Goal: Task Accomplishment & Management: Manage account settings

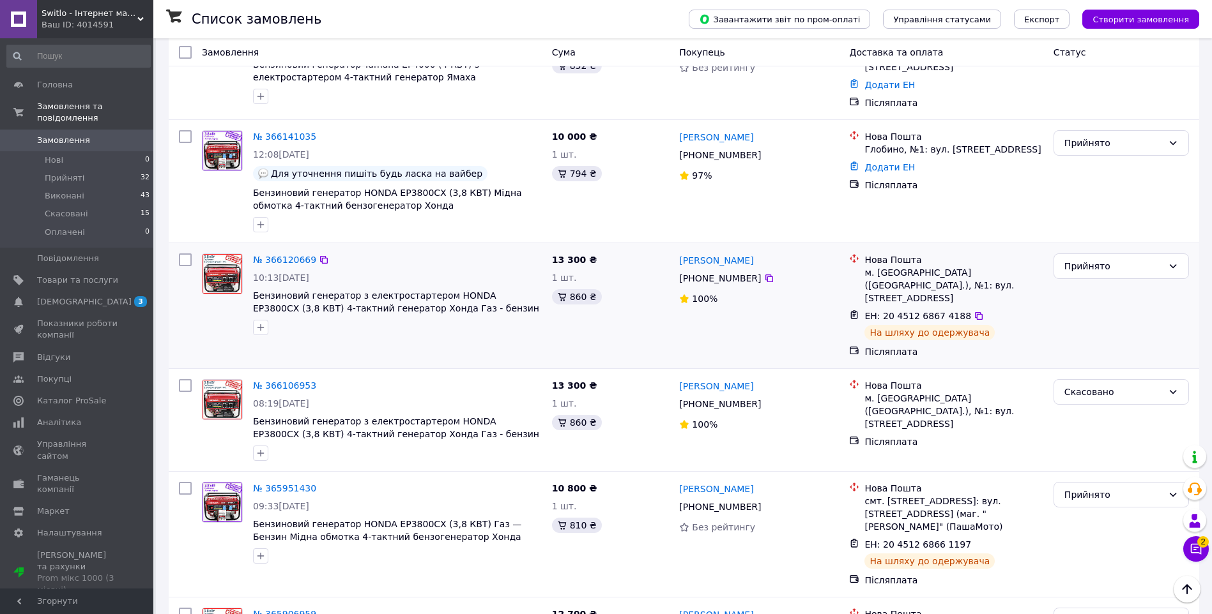
scroll to position [447, 0]
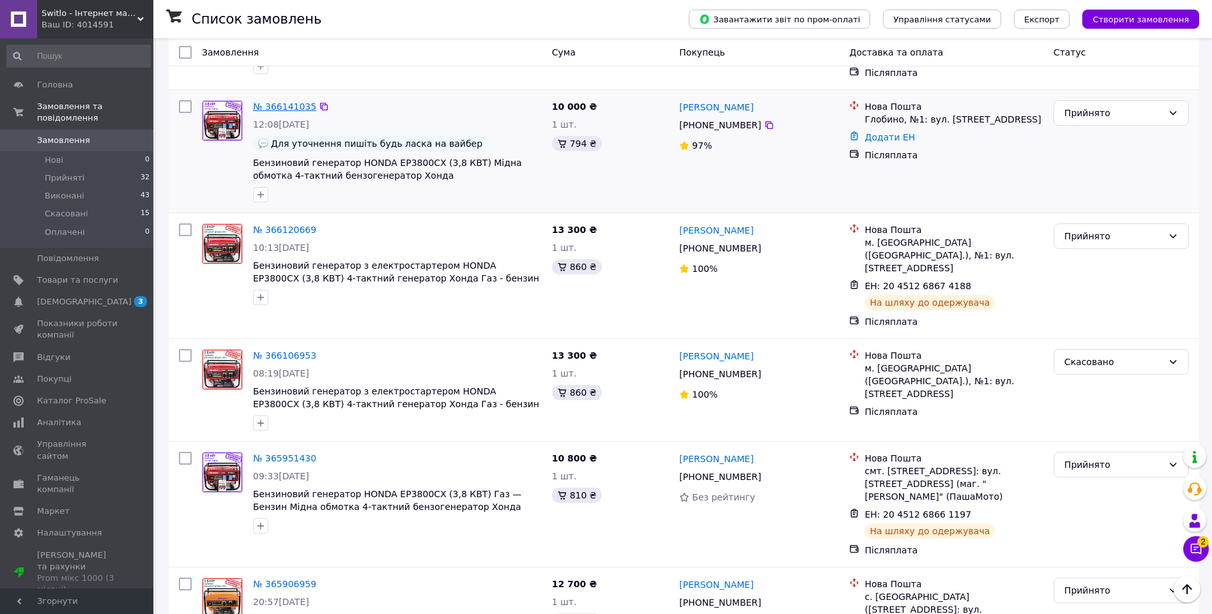
click at [284, 106] on link "№ 366141035" at bounding box center [284, 107] width 63 height 10
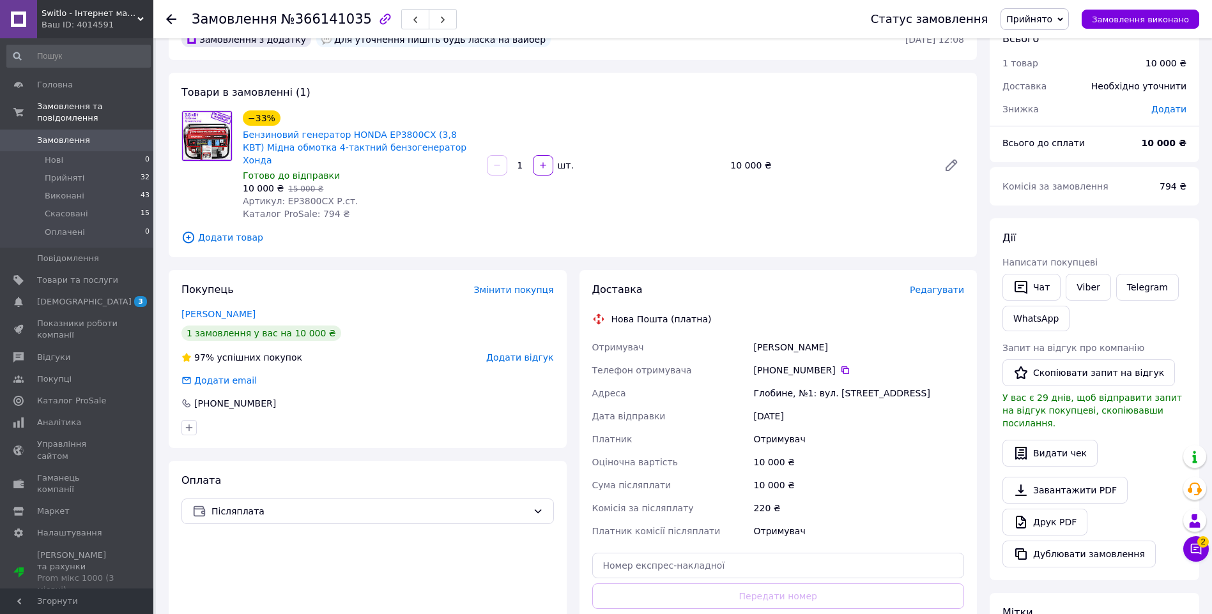
scroll to position [64, 0]
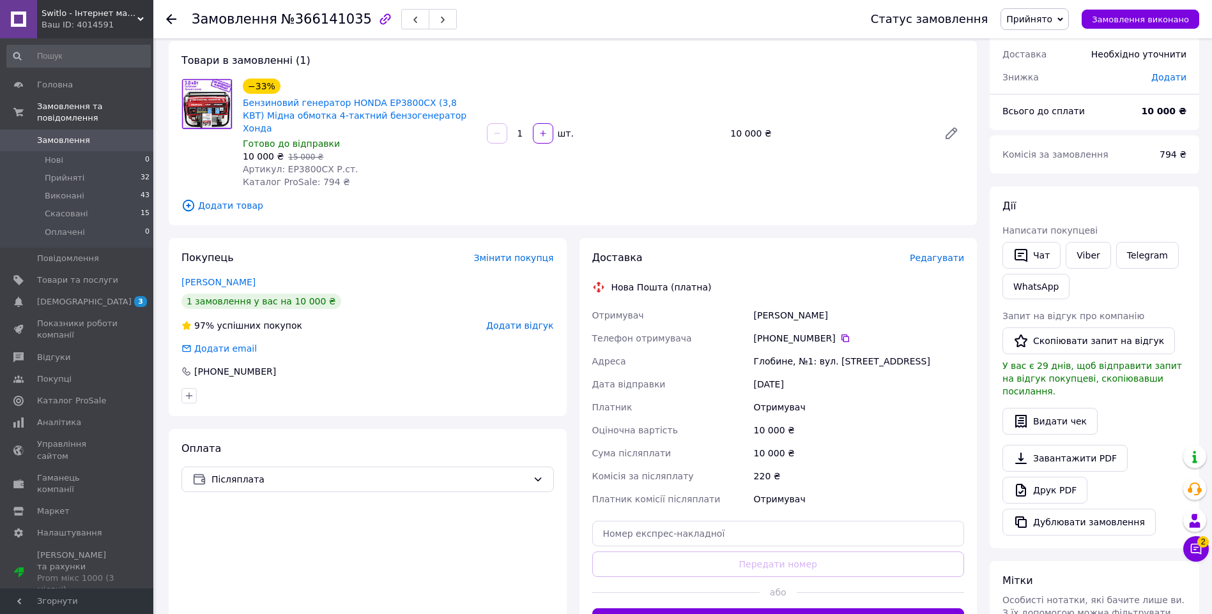
drag, startPoint x: 835, startPoint y: 328, endPoint x: 1075, endPoint y: 362, distance: 241.9
click at [841, 335] on icon at bounding box center [845, 339] width 8 height 8
copy div "[PERSON_NAME]"
drag, startPoint x: 841, startPoint y: 301, endPoint x: 755, endPoint y: 300, distance: 85.6
click at [755, 304] on div "[PERSON_NAME]" at bounding box center [858, 315] width 215 height 23
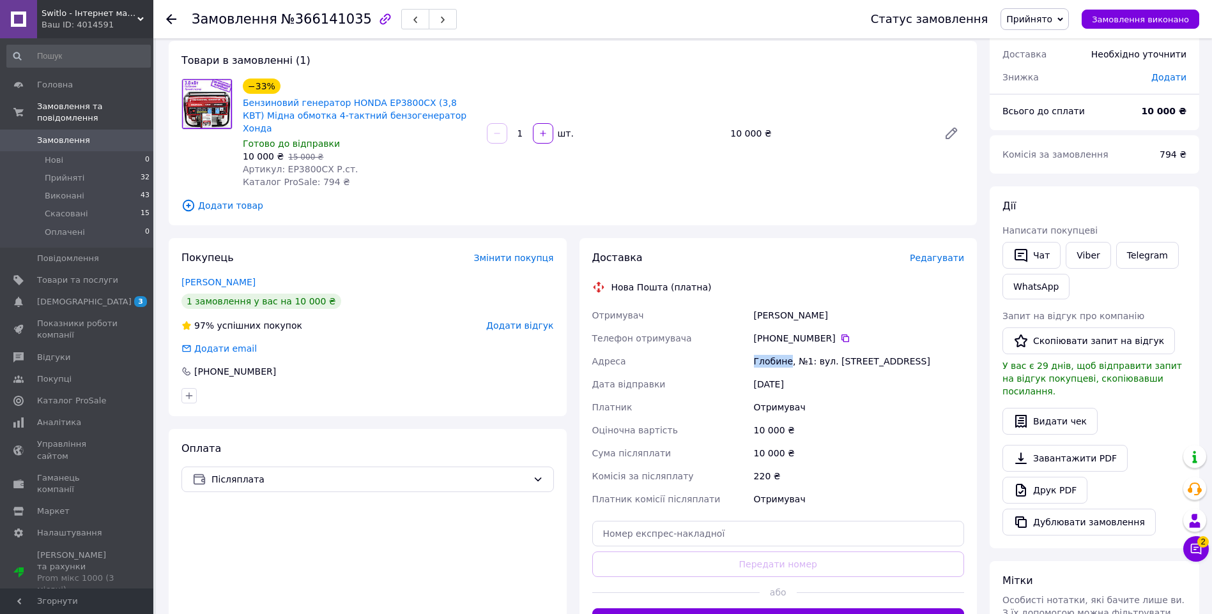
copy div "[PERSON_NAME]"
drag, startPoint x: 749, startPoint y: 350, endPoint x: 786, endPoint y: 353, distance: 36.5
click at [786, 353] on div "Отримувач [PERSON_NAME] Телефон отримувача +380 63 759 58 [GEOGRAPHIC_DATA][PER…" at bounding box center [778, 407] width 377 height 207
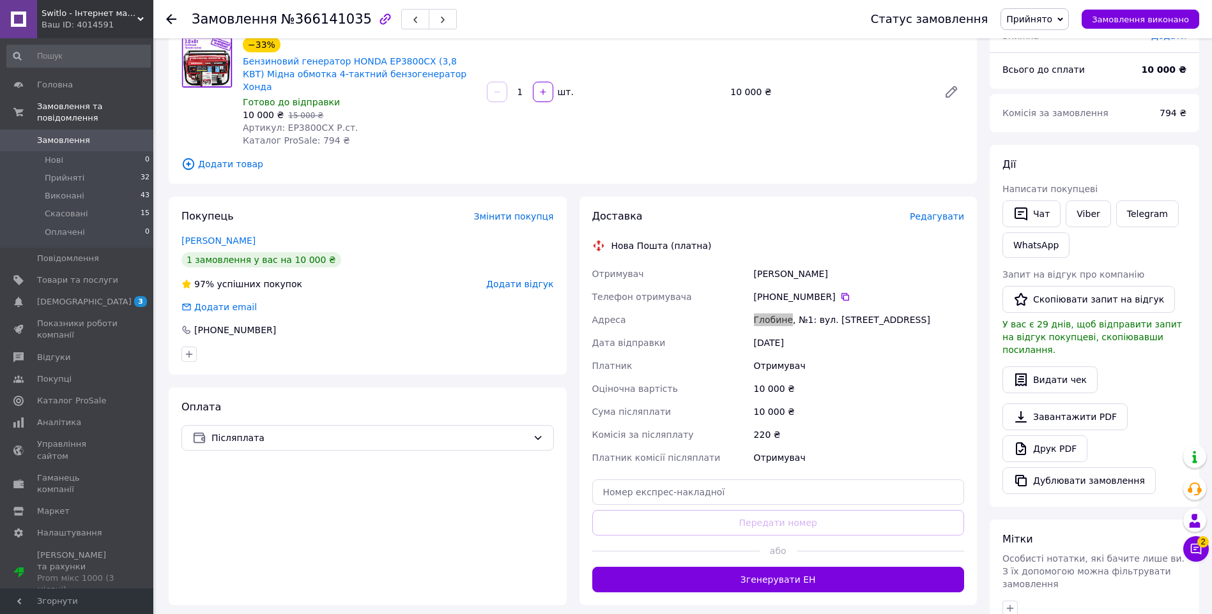
scroll to position [128, 0]
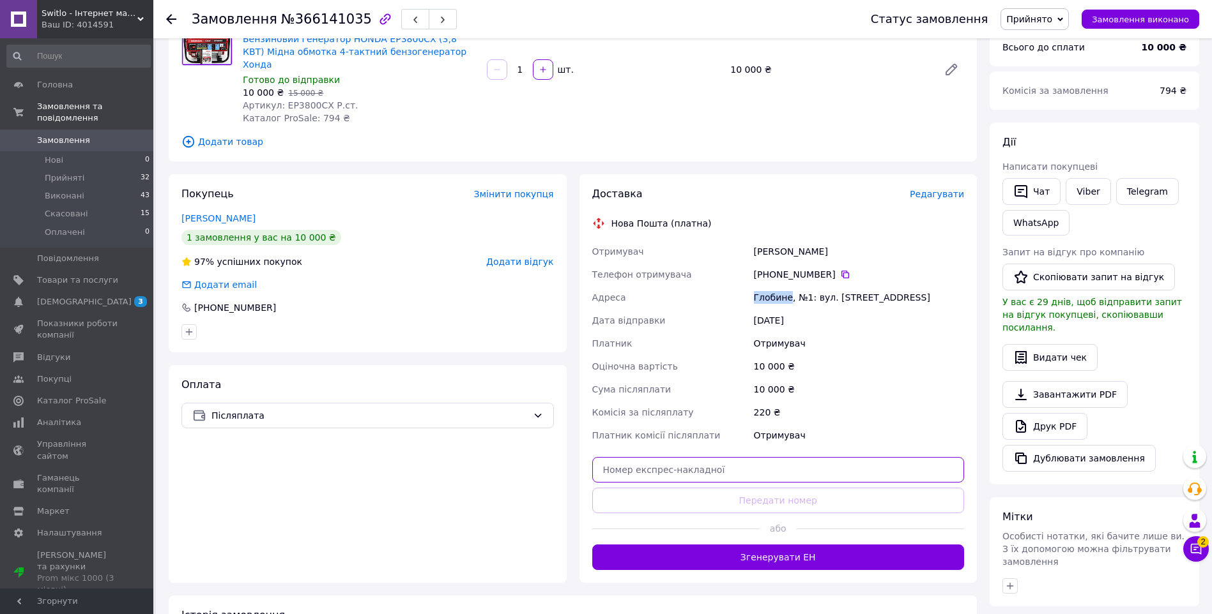
drag, startPoint x: 685, startPoint y: 458, endPoint x: 679, endPoint y: 462, distance: 6.9
click at [685, 458] on input "text" at bounding box center [778, 470] width 372 height 26
paste input "20451269255085"
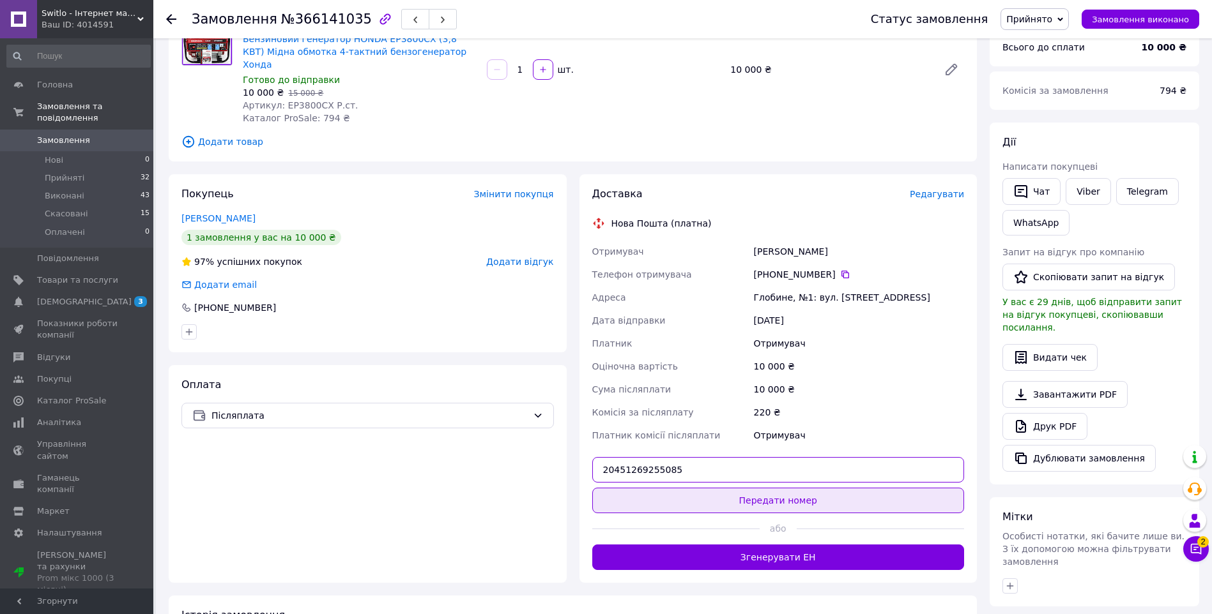
type input "20451269255085"
click at [664, 488] on button "Передати номер" at bounding box center [778, 501] width 372 height 26
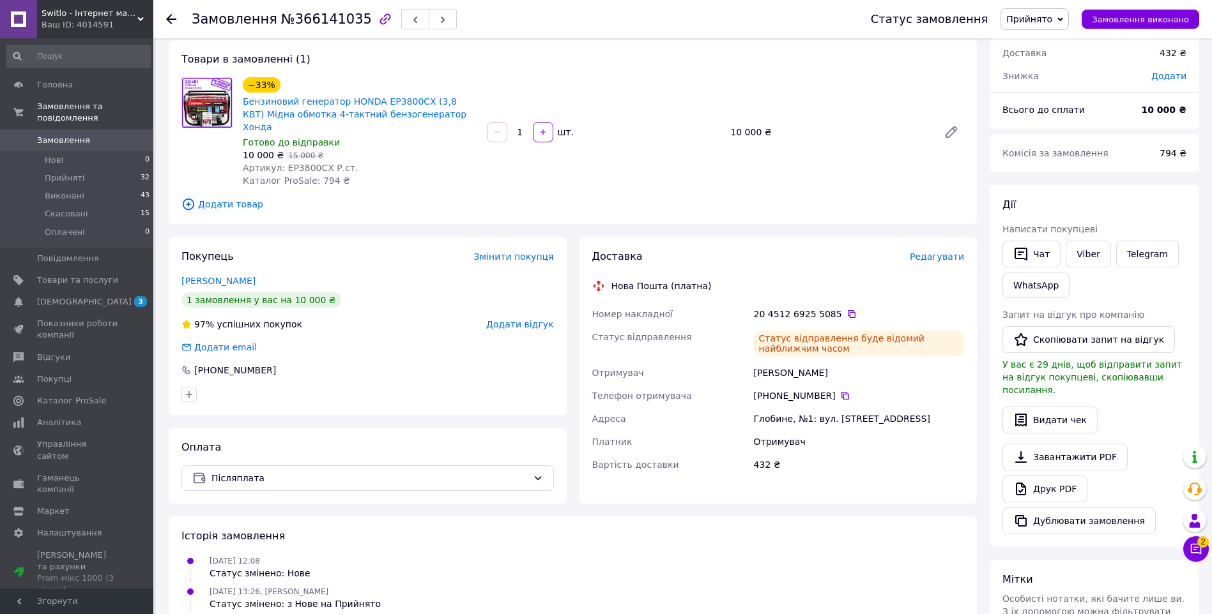
scroll to position [0, 0]
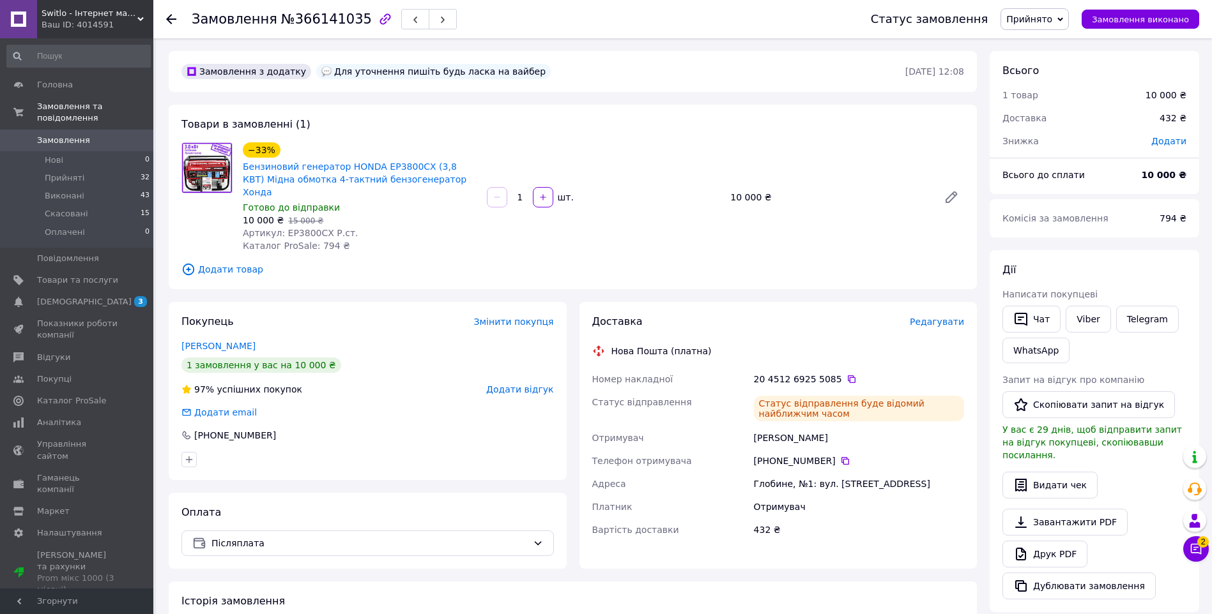
drag, startPoint x: 172, startPoint y: 17, endPoint x: 172, endPoint y: 43, distance: 25.5
click at [172, 17] on icon at bounding box center [171, 19] width 10 height 10
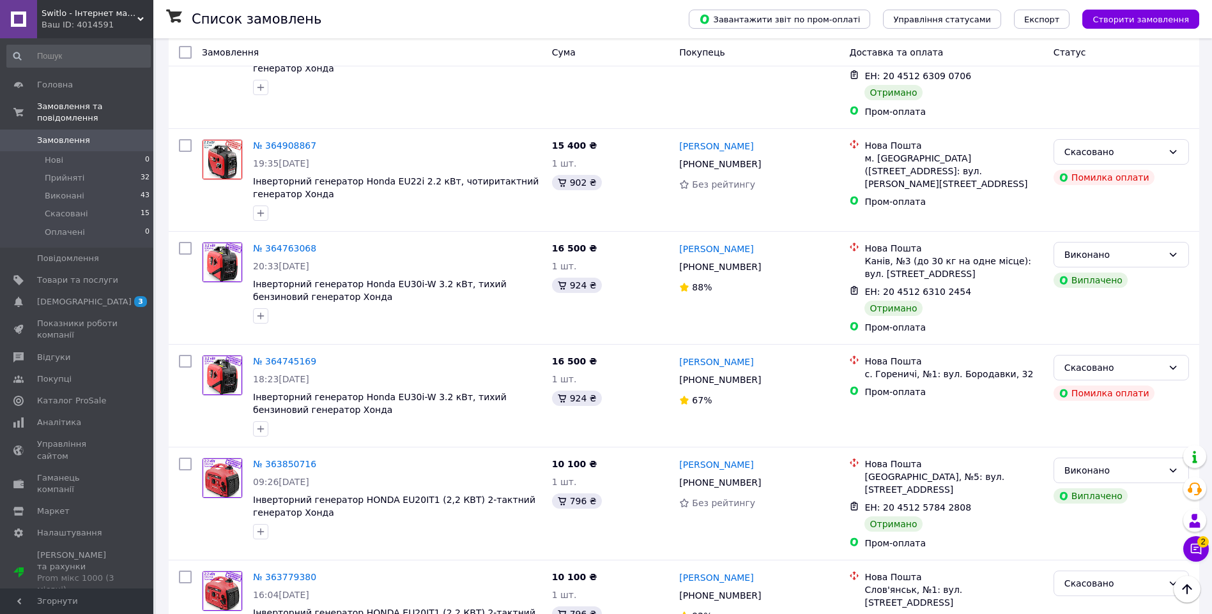
scroll to position [1150, 0]
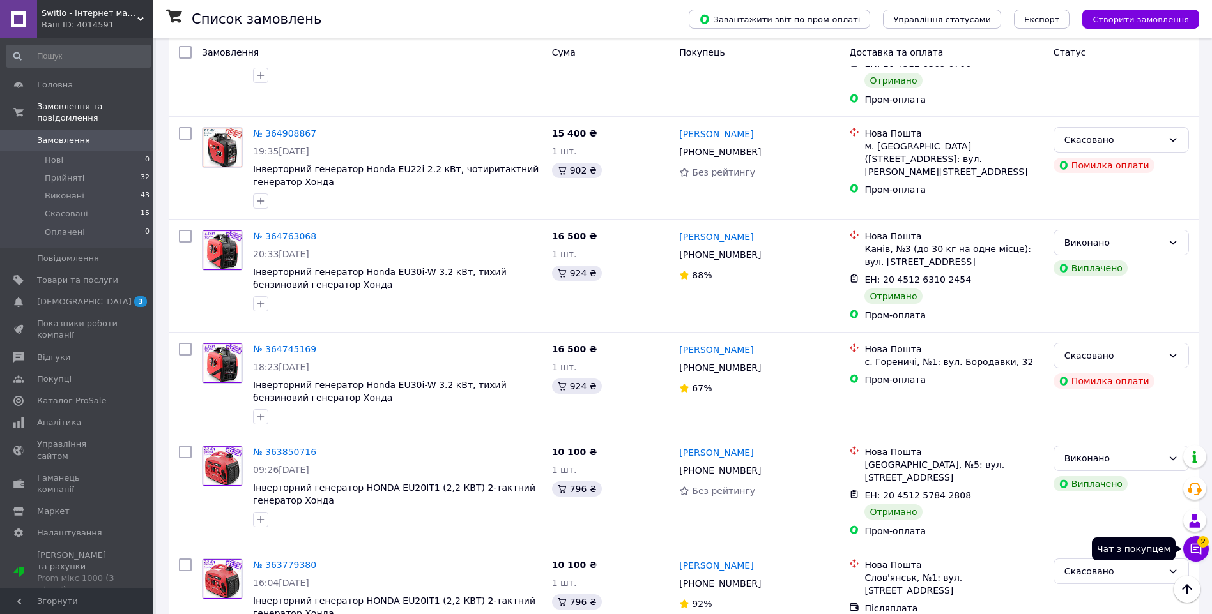
click at [1194, 544] on icon at bounding box center [1196, 549] width 11 height 11
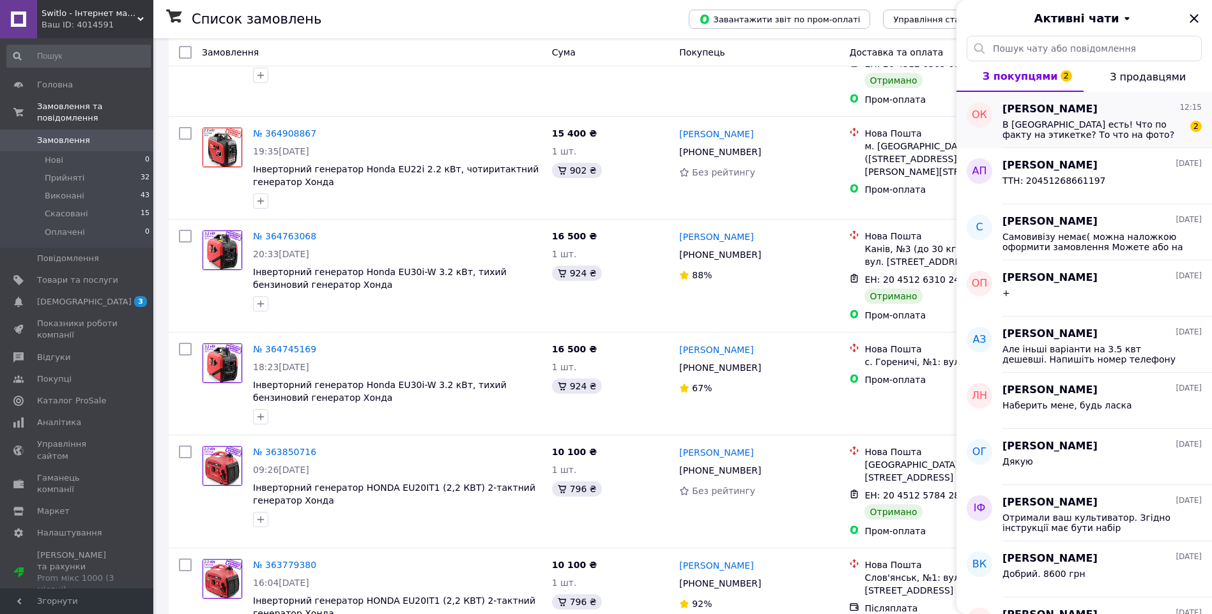
click at [1095, 138] on span "В [GEOGRAPHIC_DATA] есть! Что по факту на этикетке? То что на фото?" at bounding box center [1092, 129] width 181 height 20
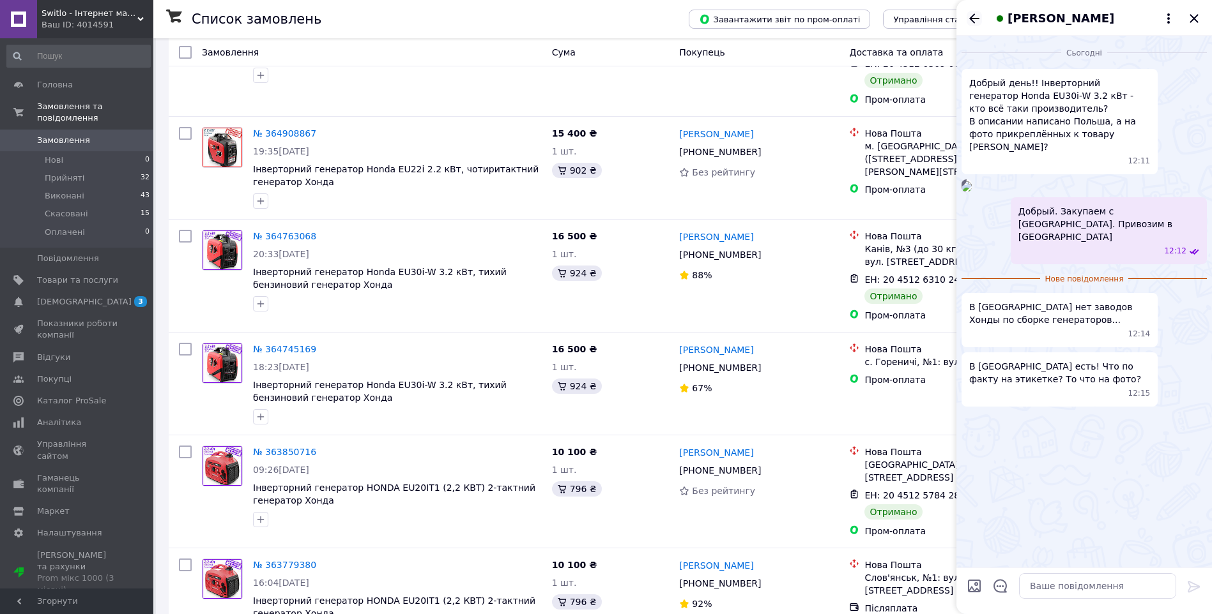
click at [978, 13] on icon "Назад" at bounding box center [973, 18] width 15 height 15
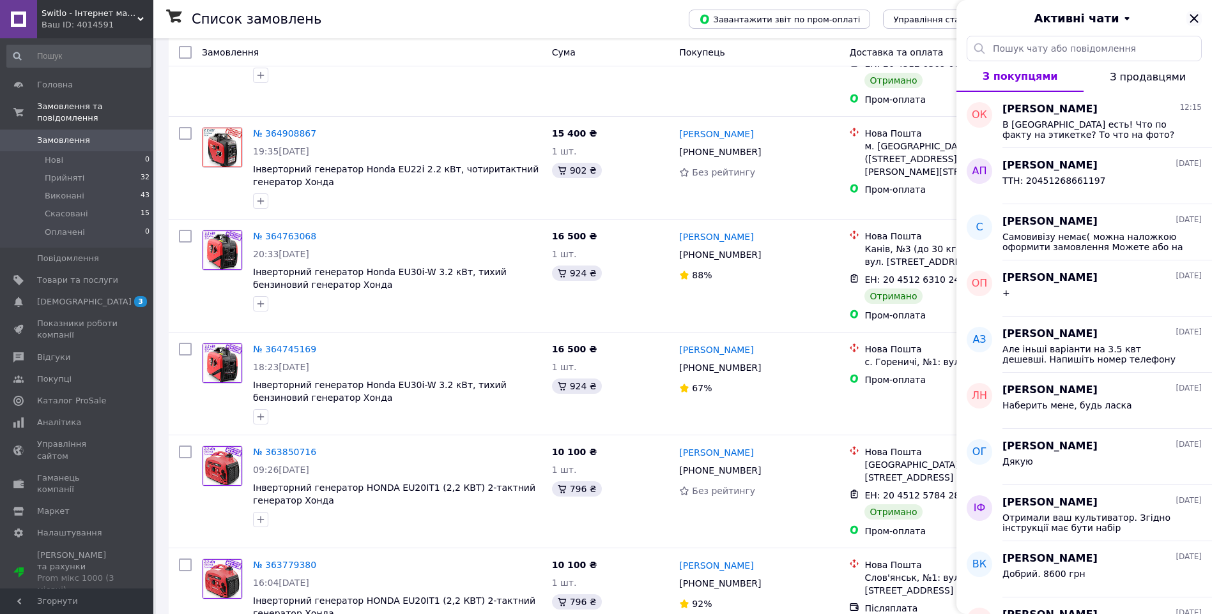
click at [1196, 17] on icon "Закрити" at bounding box center [1193, 18] width 8 height 8
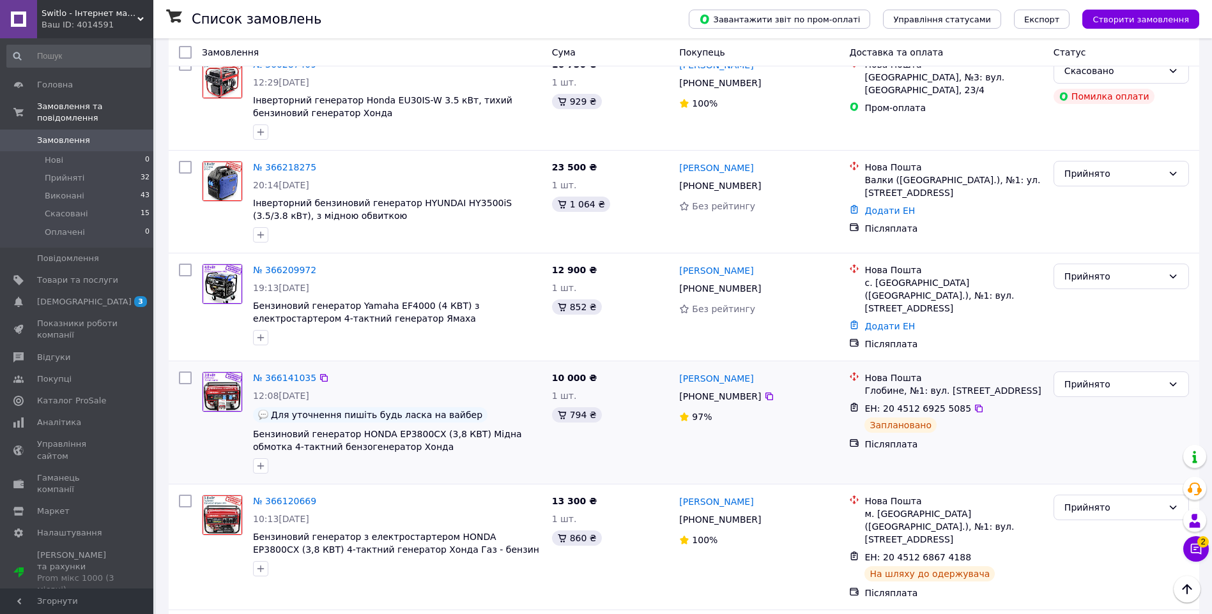
scroll to position [192, 0]
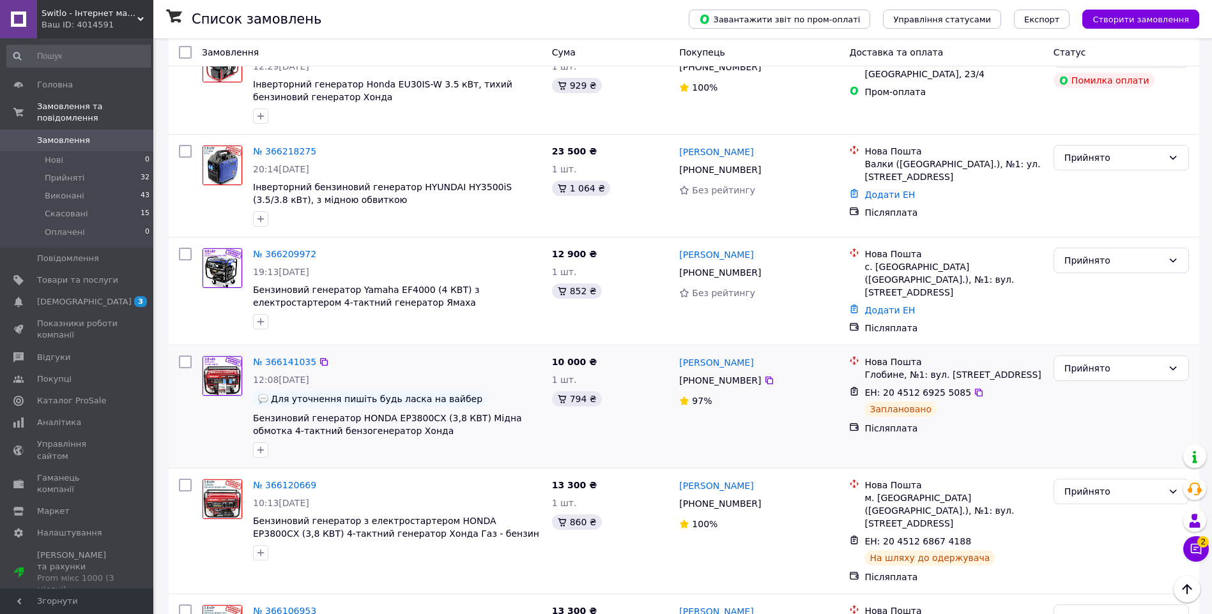
click at [673, 418] on div "10 000 ₴ 1 шт. 794 ₴" at bounding box center [611, 407] width 128 height 112
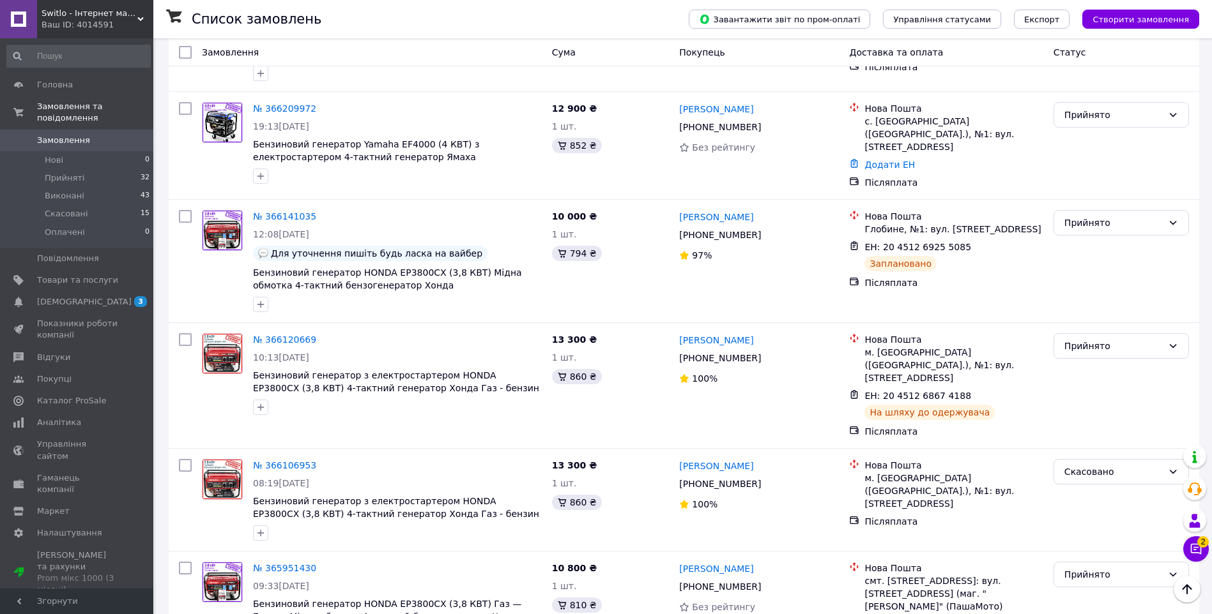
scroll to position [345, 0]
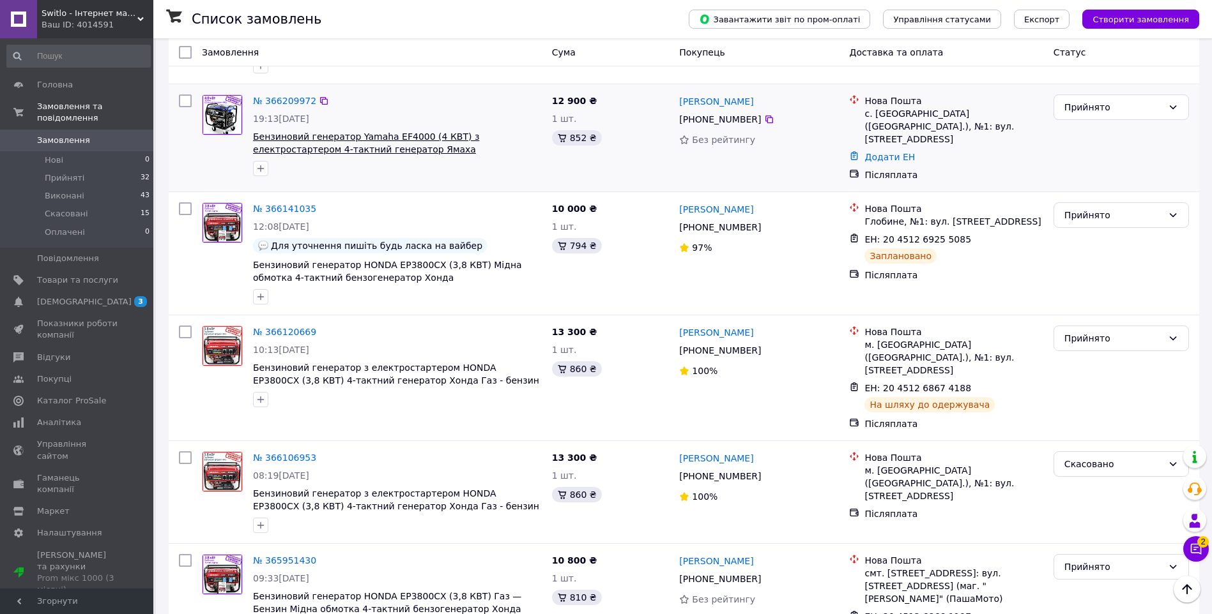
copy div "Бензиновий генератор Yamaha EF4000"
drag, startPoint x: 381, startPoint y: 124, endPoint x: 409, endPoint y: 137, distance: 31.5
click at [409, 137] on div "№ 366209972 19:13[DATE] Бензиновий генератор Yamaha EF4000 (4 КВТ) з електроста…" at bounding box center [397, 135] width 299 height 92
drag, startPoint x: 761, startPoint y: 118, endPoint x: 996, endPoint y: 209, distance: 251.9
click at [764, 118] on icon at bounding box center [769, 119] width 10 height 10
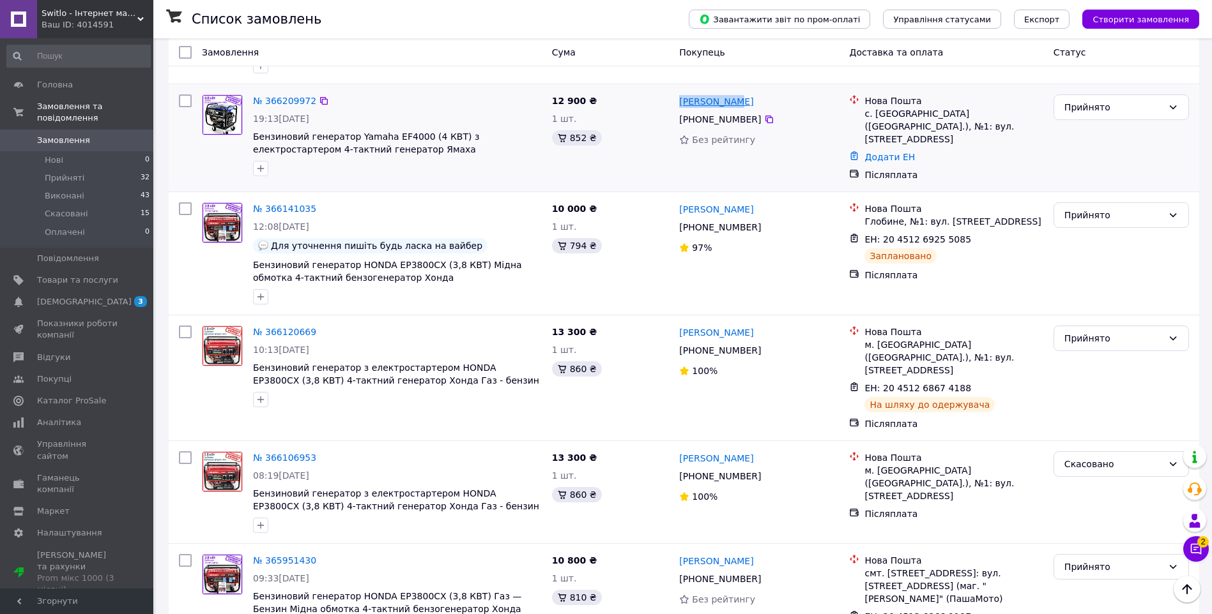
copy link "[PERSON_NAME]"
drag, startPoint x: 741, startPoint y: 99, endPoint x: 680, endPoint y: 98, distance: 60.7
click at [680, 98] on div "[PERSON_NAME]" at bounding box center [759, 101] width 162 height 16
copy div "Морозівка"
drag, startPoint x: 874, startPoint y: 115, endPoint x: 915, endPoint y: 114, distance: 40.2
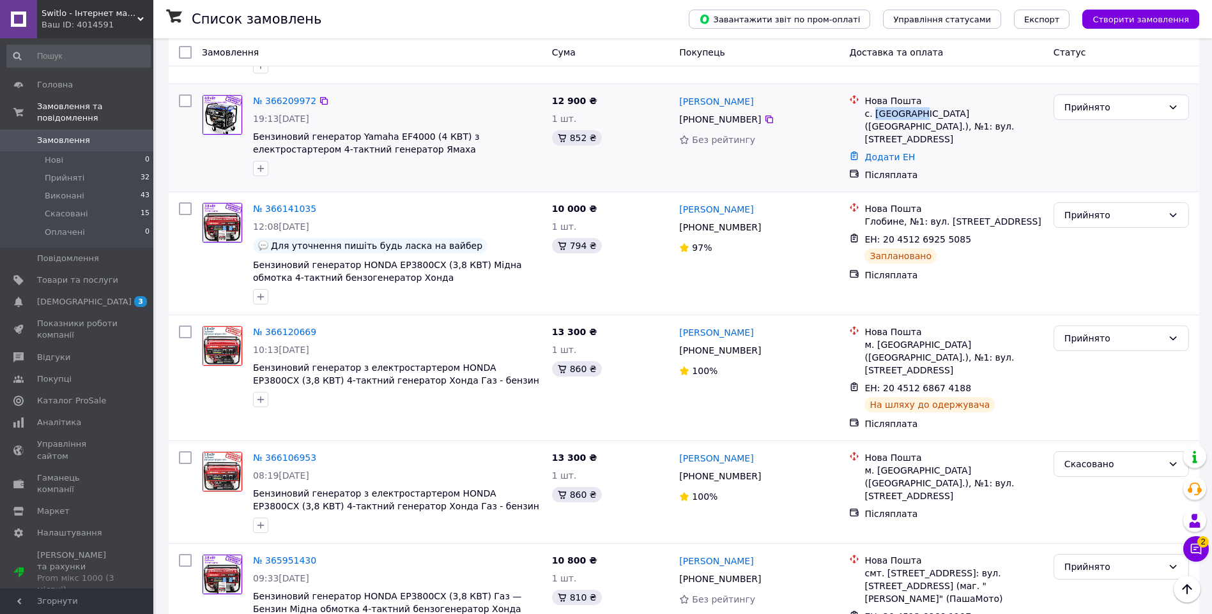
click at [915, 114] on div "с. [GEOGRAPHIC_DATA] ([GEOGRAPHIC_DATA].), №1: вул. [STREET_ADDRESS]" at bounding box center [953, 126] width 178 height 38
click at [885, 152] on link "Додати ЕН" at bounding box center [889, 157] width 50 height 10
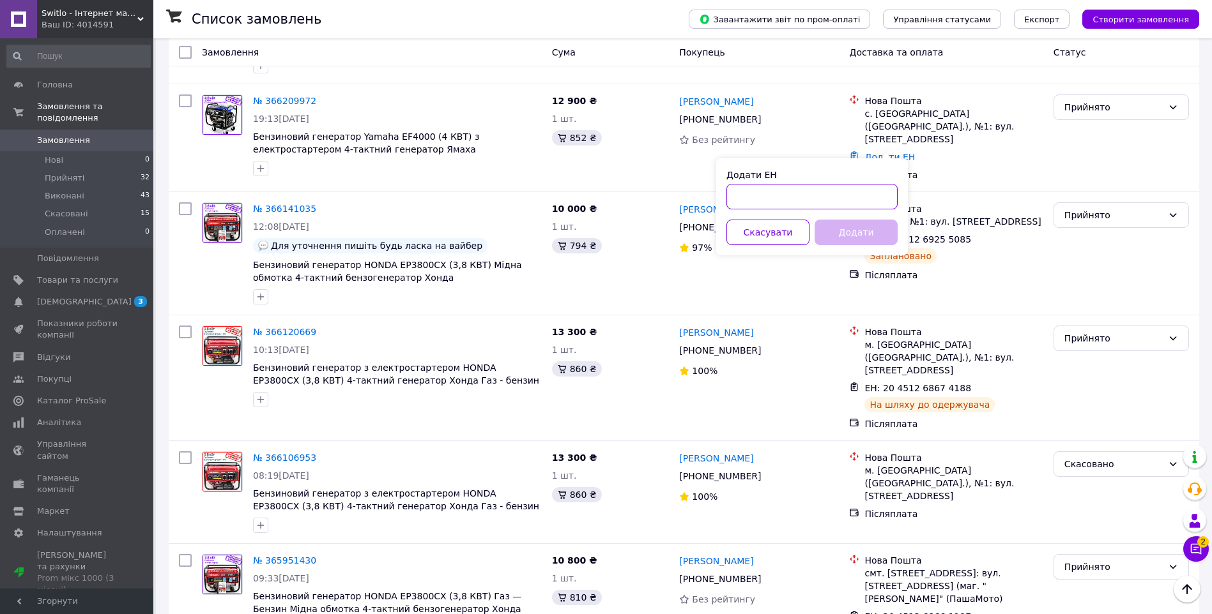
click at [850, 198] on input "Додати ЕН" at bounding box center [811, 197] width 171 height 26
paste input "20451269260324"
type input "20451269260324"
click at [863, 238] on button "Додати" at bounding box center [855, 233] width 83 height 26
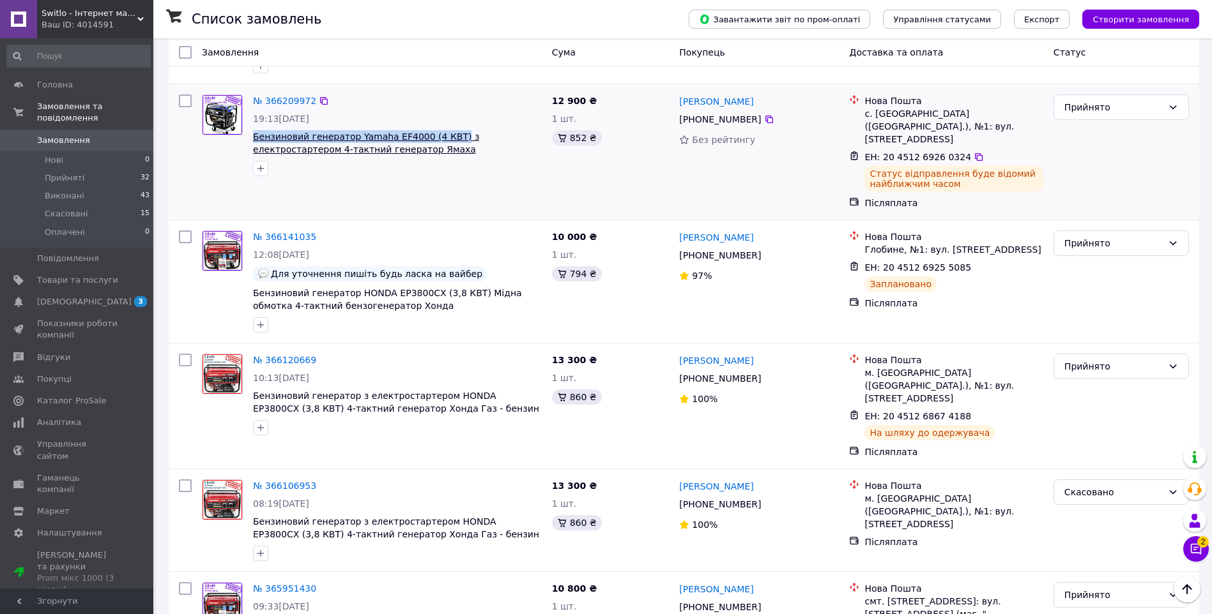
copy span "Бензиновий генератор Yamaha EF4000 (4 КВТ)"
drag, startPoint x: 251, startPoint y: 135, endPoint x: 440, endPoint y: 135, distance: 189.1
click at [440, 135] on div "№ 366209972 19:13[DATE] Бензиновий генератор Yamaha EF4000 (4 КВТ) з електроста…" at bounding box center [397, 135] width 299 height 92
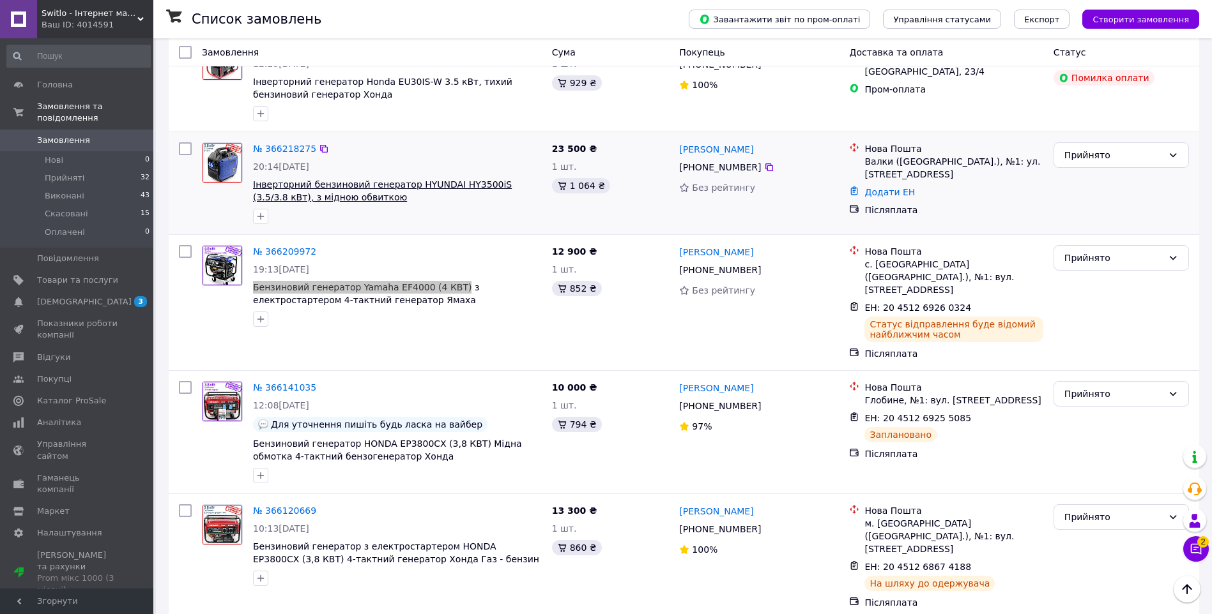
scroll to position [217, 0]
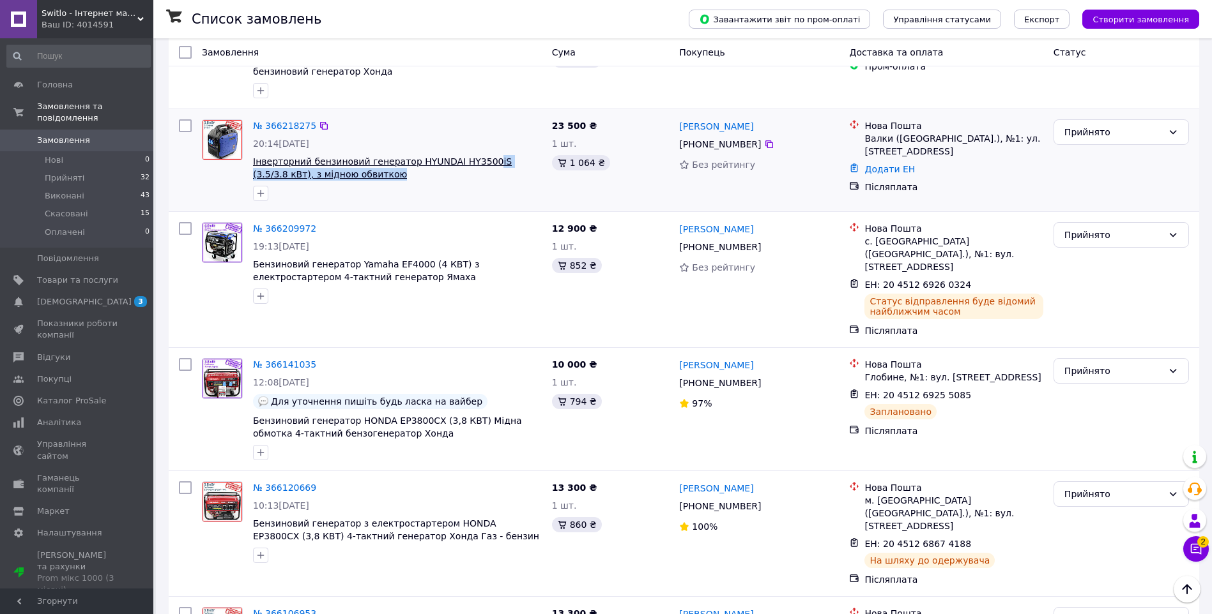
drag, startPoint x: 446, startPoint y: 171, endPoint x: 472, endPoint y: 164, distance: 27.1
click at [472, 164] on span "Інверторний бензиновий генератор HYUNDAI HY3500iS (3.5/3.8 кВт), з мідною обвит…" at bounding box center [397, 168] width 289 height 26
copy div "Інверторний бензиновий генератор HYUNDAI HY3500iS"
drag, startPoint x: 452, startPoint y: 148, endPoint x: 481, endPoint y: 159, distance: 31.5
click at [481, 159] on div "№ 366218275 20:14[DATE] Інверторний бензиновий генератор HYUNDAI HY3500iS (3.5/…" at bounding box center [397, 160] width 299 height 92
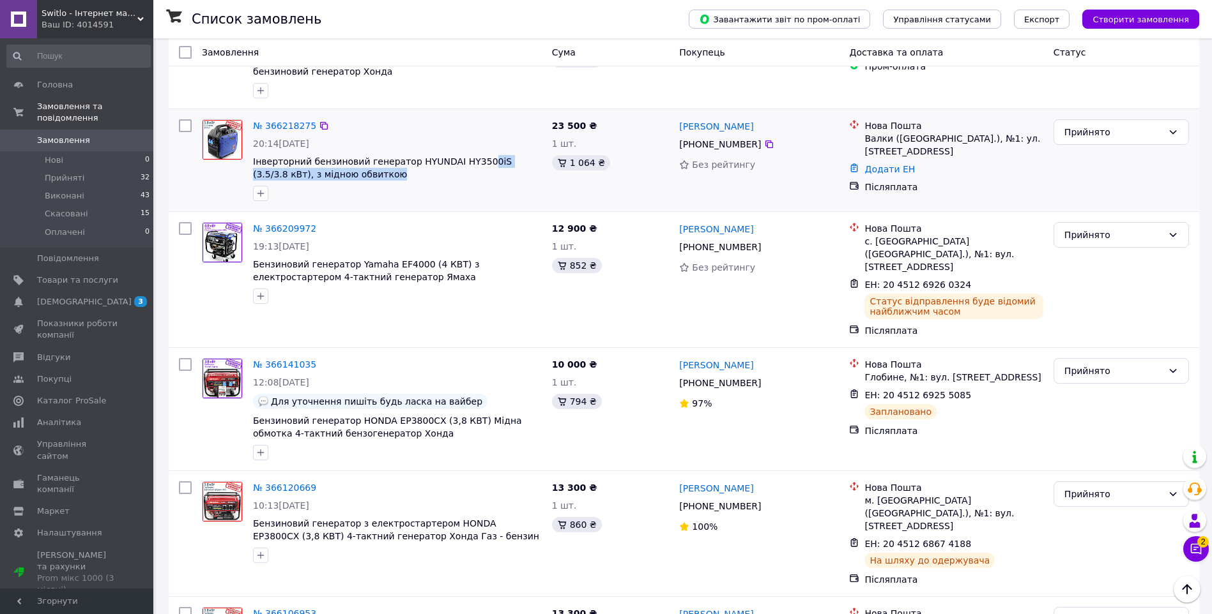
click at [764, 145] on icon at bounding box center [769, 144] width 10 height 10
copy link "[PERSON_NAME]"
drag, startPoint x: 752, startPoint y: 126, endPoint x: 682, endPoint y: 125, distance: 69.6
click at [682, 125] on div "[PERSON_NAME]" at bounding box center [759, 126] width 162 height 16
copy div "Валки"
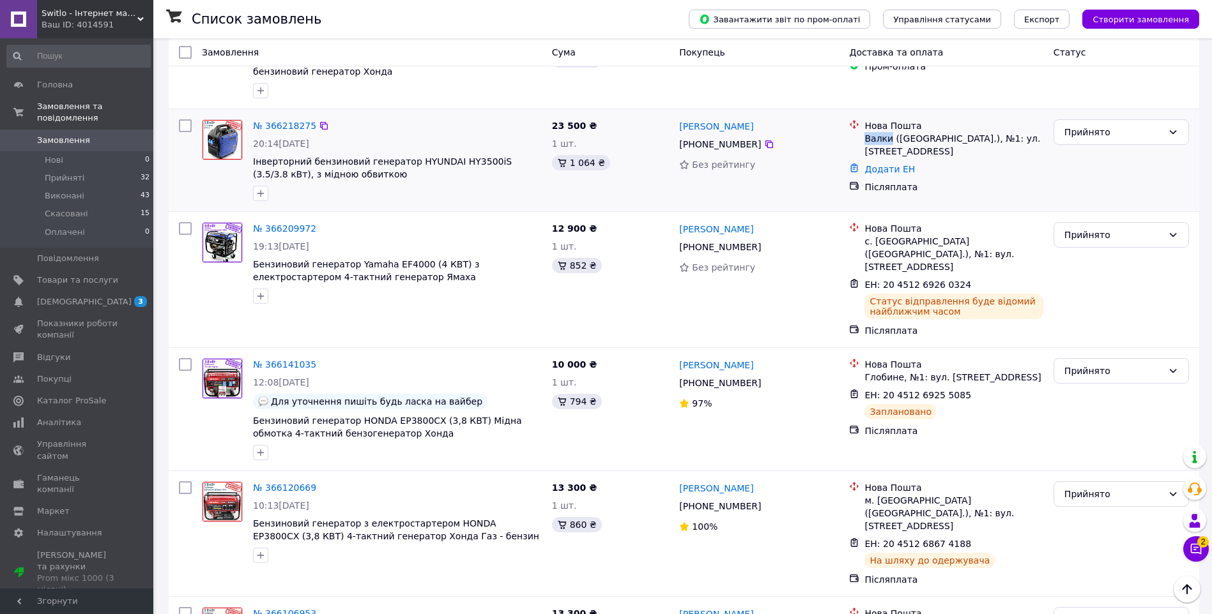
drag, startPoint x: 865, startPoint y: 141, endPoint x: 888, endPoint y: 141, distance: 23.0
click at [888, 141] on div "Валки ([GEOGRAPHIC_DATA].), №1: ул. [STREET_ADDRESS]" at bounding box center [953, 145] width 178 height 26
click at [877, 169] on link "Додати ЕН" at bounding box center [889, 169] width 50 height 10
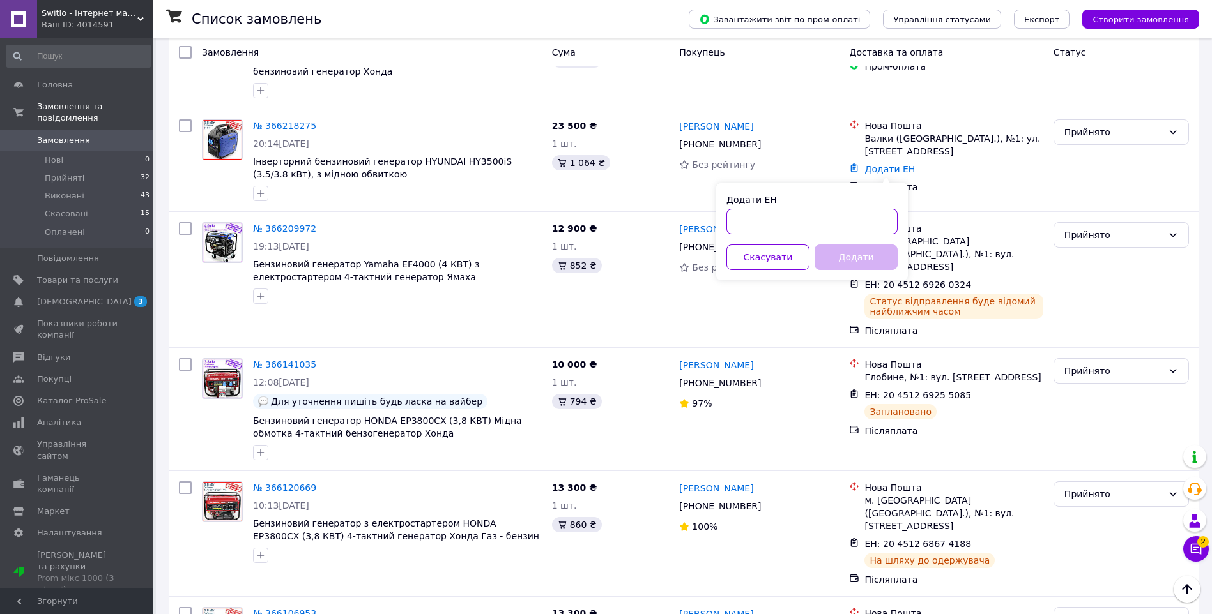
click at [876, 222] on input "Додати ЕН" at bounding box center [811, 222] width 171 height 26
paste input "20451269261453"
type input "20451269261453"
click at [884, 248] on button "Додати" at bounding box center [855, 258] width 83 height 26
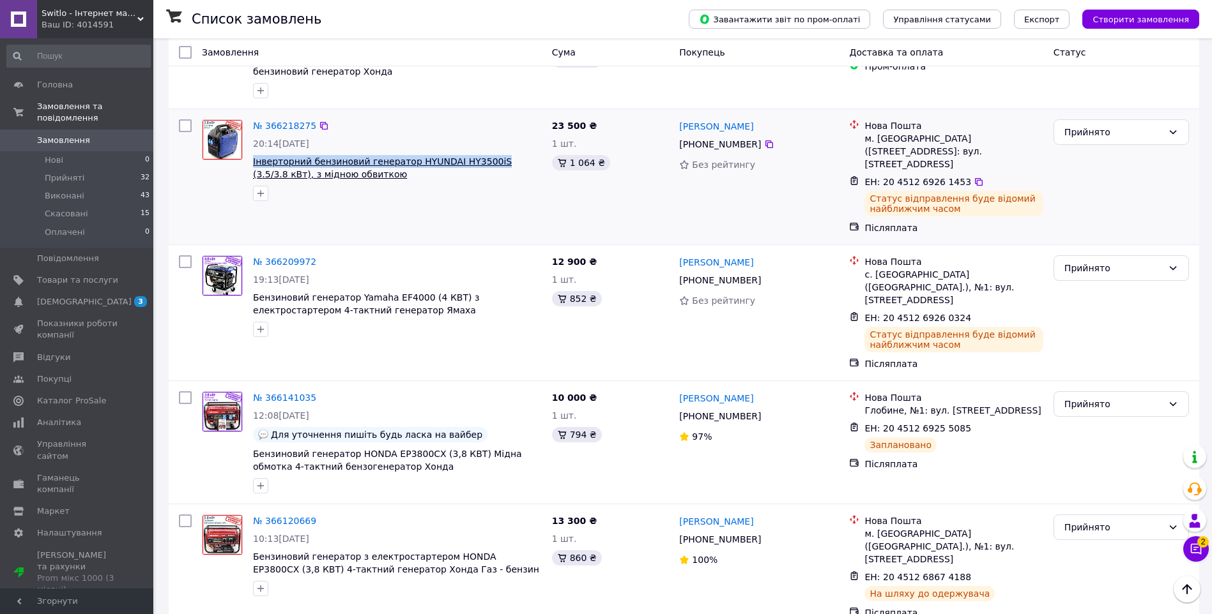
copy span "Інверторний бензиновий генератор HYUNDAI HY3500iS"
drag, startPoint x: 250, startPoint y: 158, endPoint x: 482, endPoint y: 162, distance: 231.3
click at [482, 162] on div "№ 366218275 20:14[DATE] Інверторний бензиновий генератор HYUNDAI HY3500iS (3.5/…" at bounding box center [397, 160] width 299 height 92
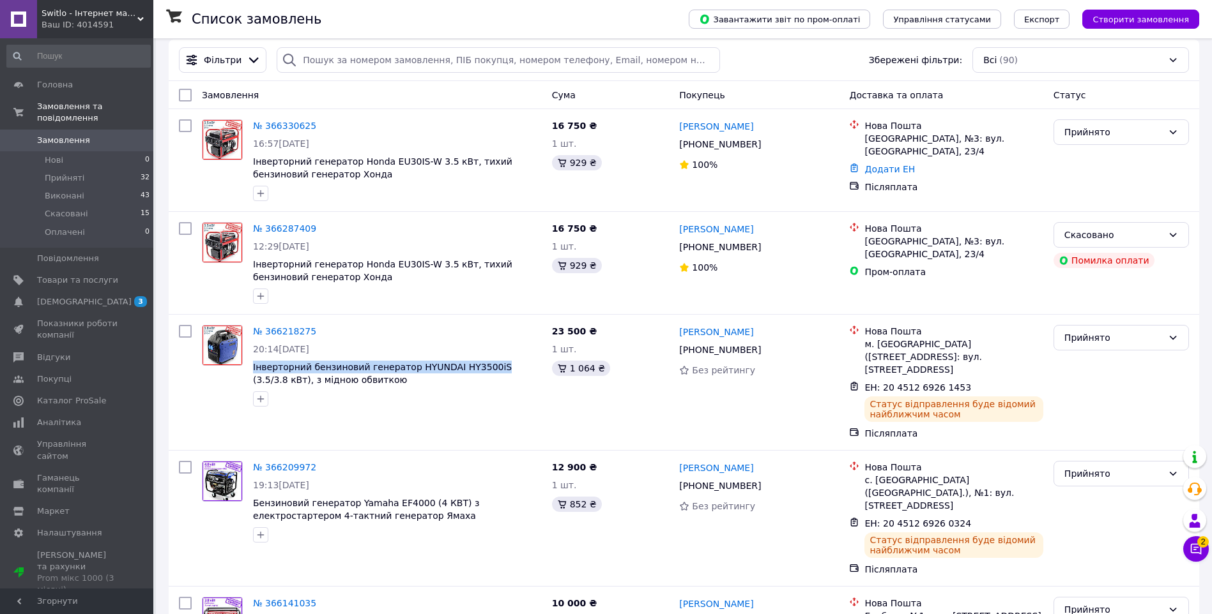
scroll to position [9, 0]
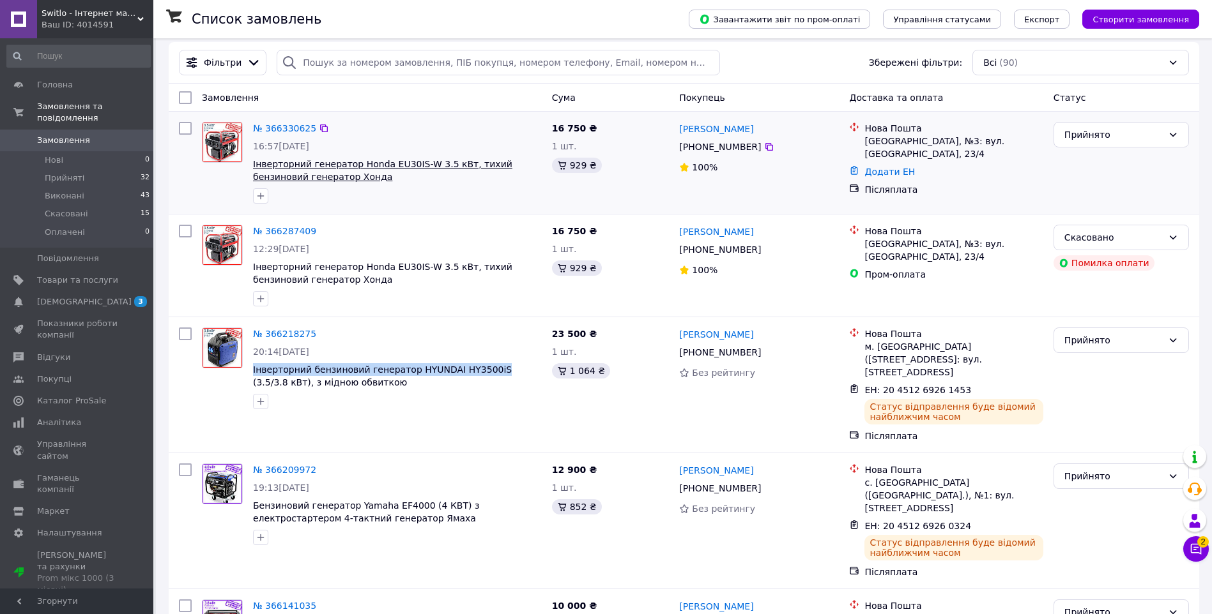
drag, startPoint x: 353, startPoint y: 148, endPoint x: 422, endPoint y: 164, distance: 70.8
click at [422, 164] on div "№ 366330625 16:57[DATE] Інверторний генератор Honda EU30IS-W 3.5 кВт, тихий бен…" at bounding box center [397, 163] width 299 height 92
click at [764, 150] on icon at bounding box center [769, 147] width 10 height 10
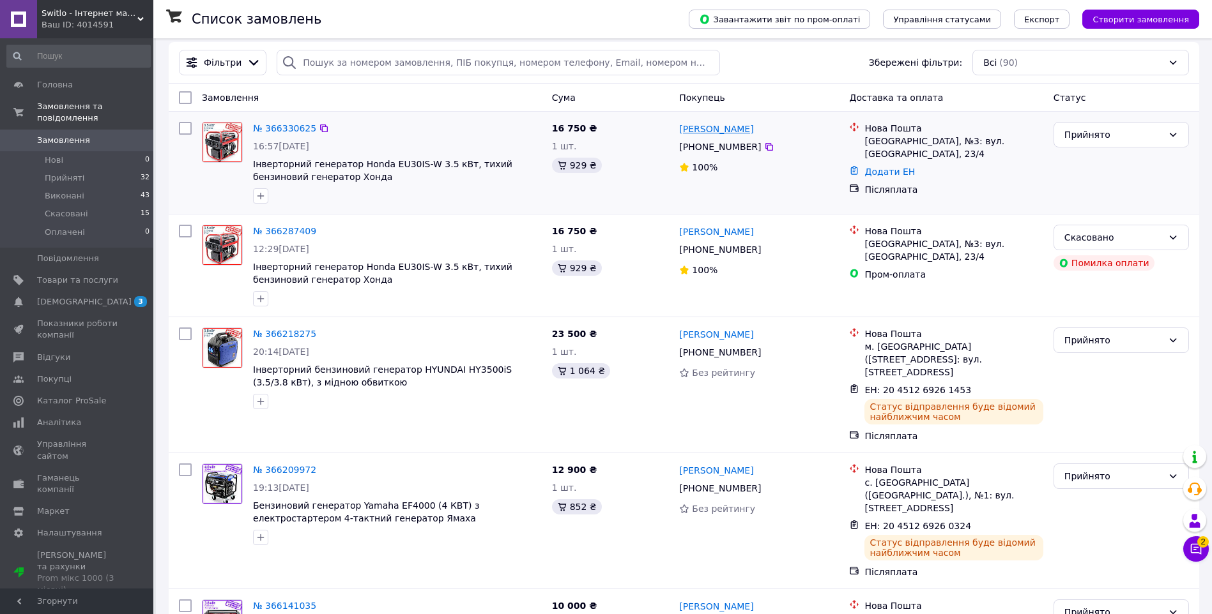
drag, startPoint x: 762, startPoint y: 128, endPoint x: 681, endPoint y: 130, distance: 81.1
click at [681, 130] on div "[PERSON_NAME]" at bounding box center [759, 129] width 162 height 16
drag, startPoint x: 862, startPoint y: 143, endPoint x: 889, endPoint y: 142, distance: 27.5
click at [889, 142] on div "[GEOGRAPHIC_DATA], №3: вул. [GEOGRAPHIC_DATA], 23/4" at bounding box center [953, 141] width 183 height 38
click at [900, 167] on link "Додати ЕН" at bounding box center [889, 172] width 50 height 10
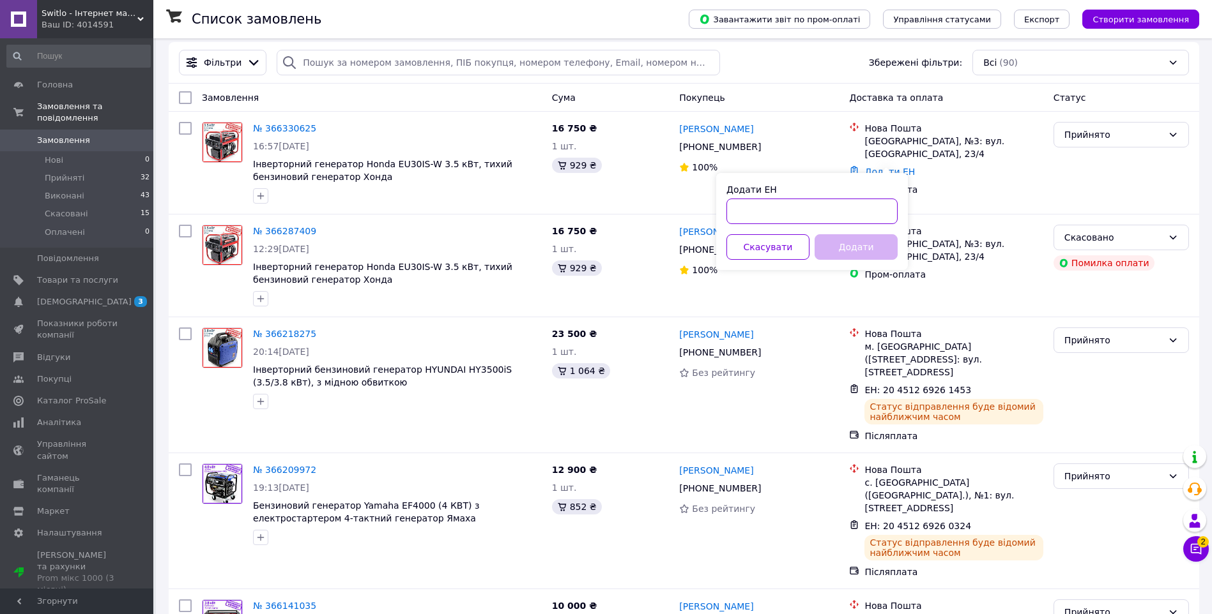
click at [890, 206] on input "Додати ЕН" at bounding box center [811, 212] width 171 height 26
paste input "20451269262303"
type input "20451269262303"
click at [892, 239] on button "Додати" at bounding box center [855, 247] width 83 height 26
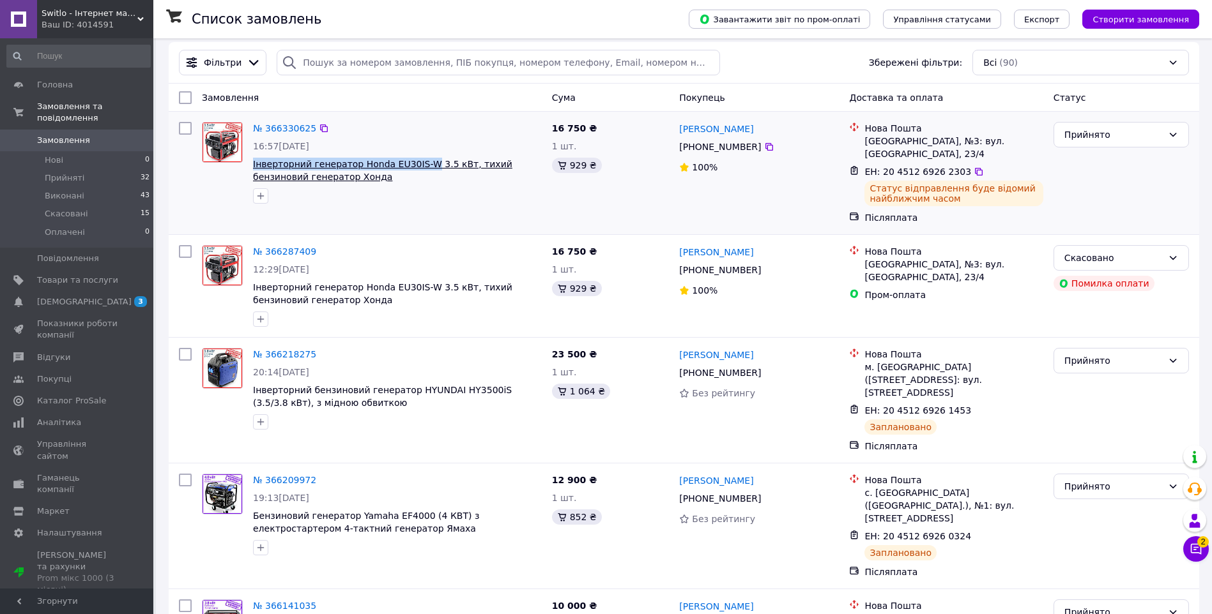
drag, startPoint x: 250, startPoint y: 165, endPoint x: 420, endPoint y: 162, distance: 169.9
click at [420, 162] on div "№ 366330625 16:57[DATE] Інверторний генератор Honda EU30IS-W 3.5 кВт, тихий бен…" at bounding box center [397, 163] width 299 height 92
